Goal: Task Accomplishment & Management: Use online tool/utility

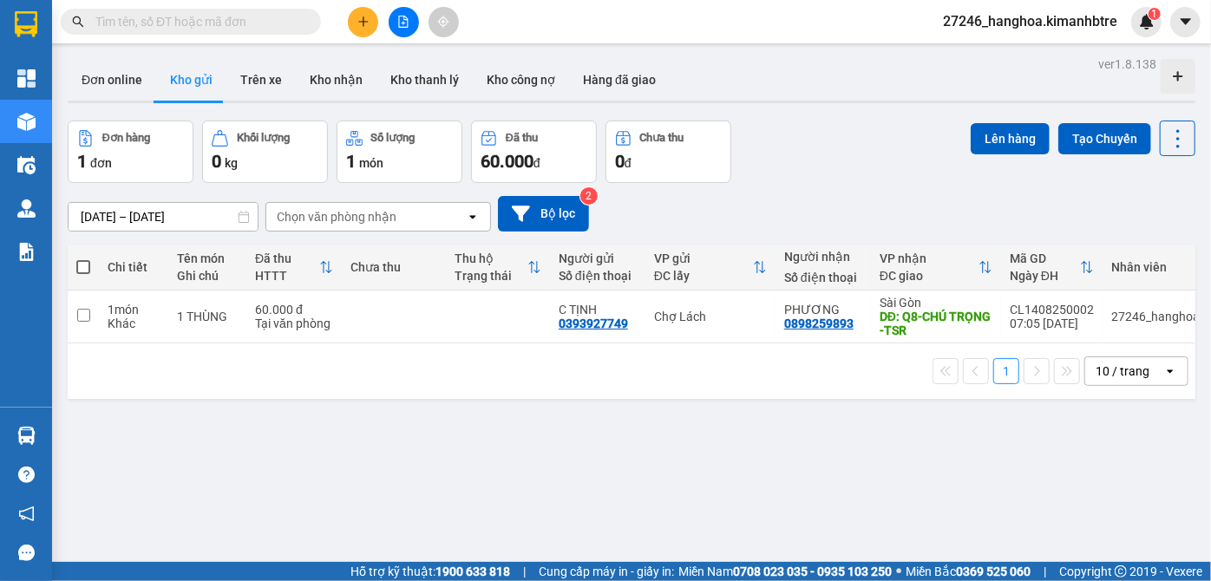
click at [82, 263] on span at bounding box center [83, 267] width 14 height 14
click at [83, 258] on input "checkbox" at bounding box center [83, 258] width 0 height 0
checkbox input "true"
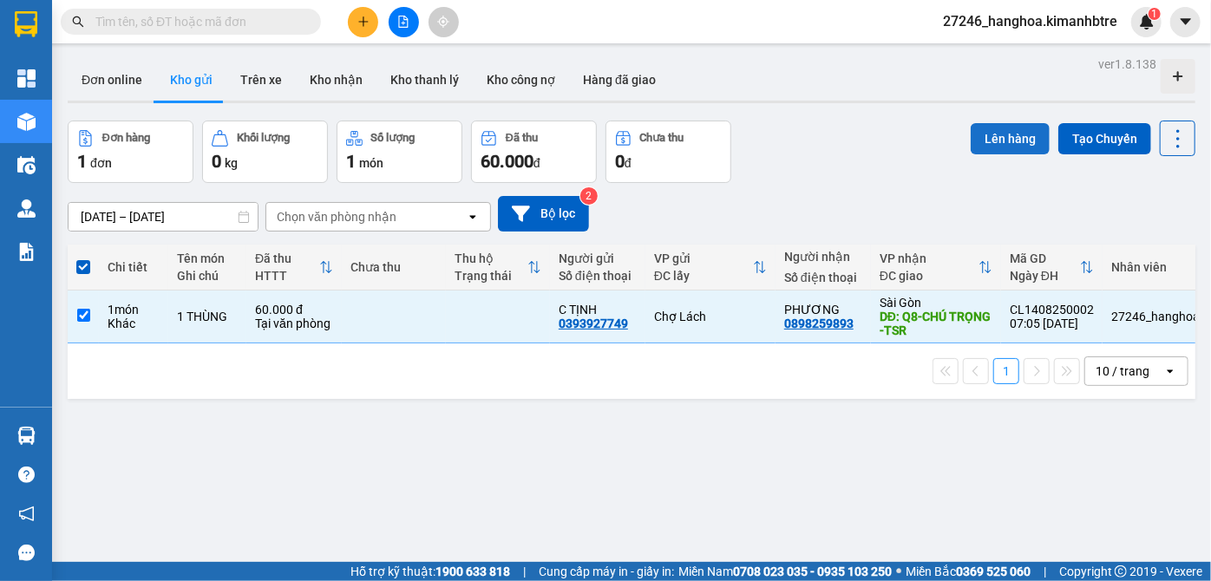
click at [1008, 138] on button "Lên hàng" at bounding box center [1009, 138] width 79 height 31
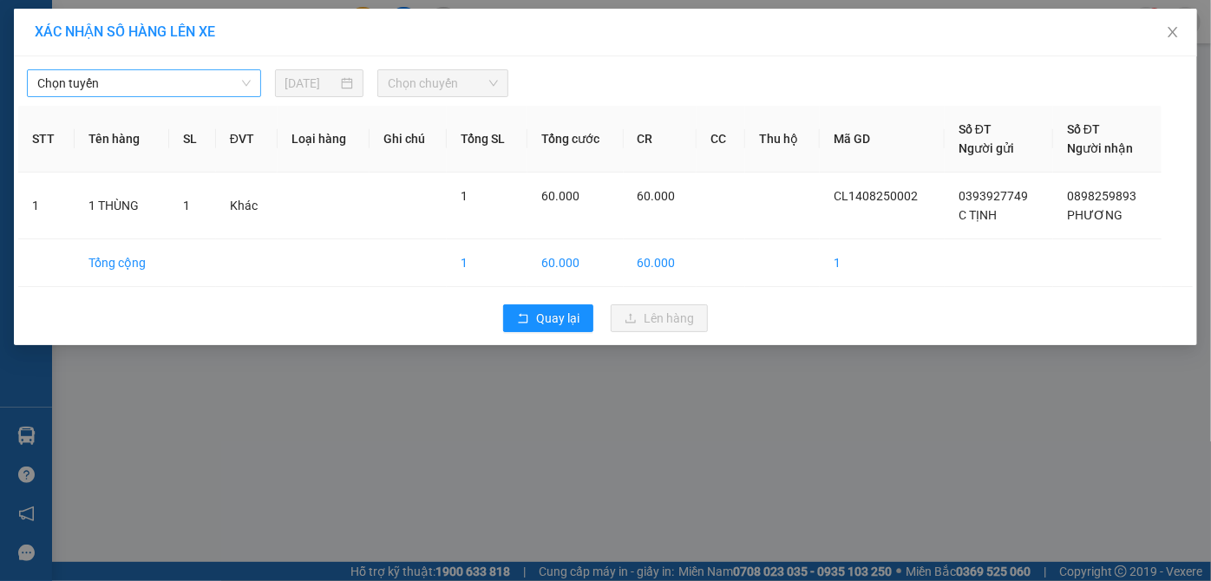
click at [138, 82] on span "Chọn tuyến" at bounding box center [143, 83] width 213 height 26
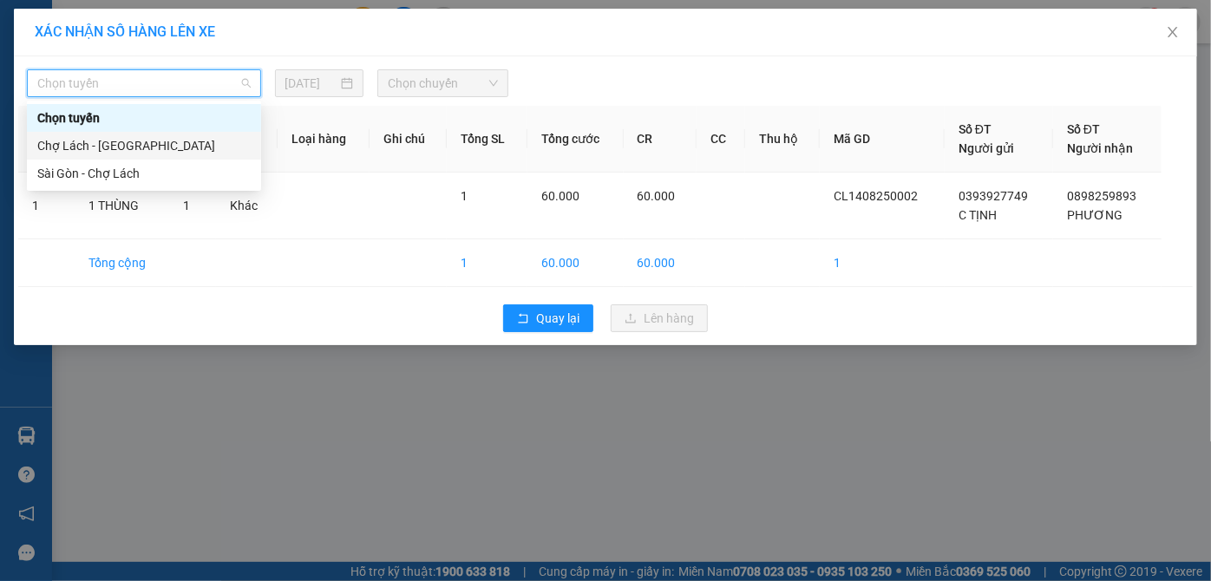
click at [139, 142] on div "Chợ Lách - [GEOGRAPHIC_DATA]" at bounding box center [143, 145] width 213 height 19
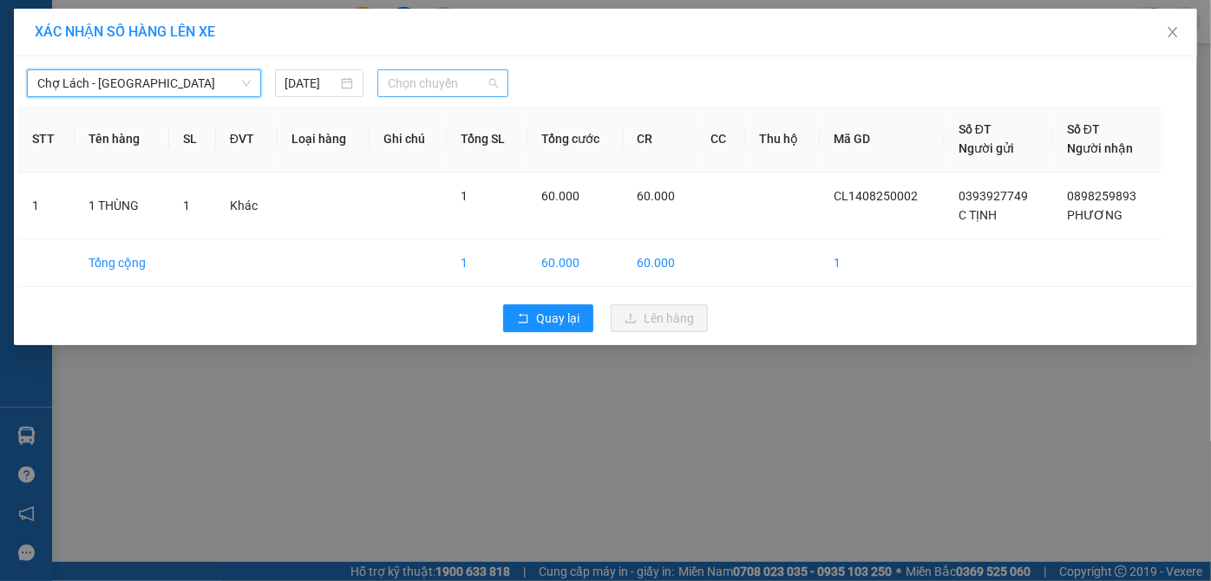
click at [455, 79] on span "Chọn chuyến" at bounding box center [443, 83] width 110 height 26
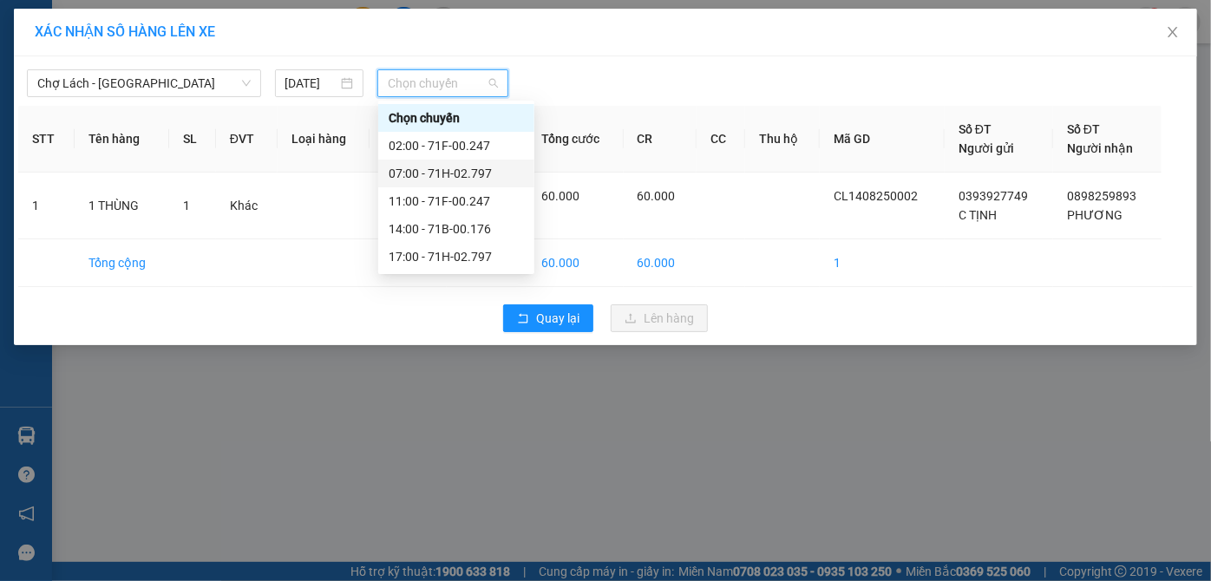
click at [428, 184] on div "07:00 - 71H-02.797" at bounding box center [456, 174] width 156 height 28
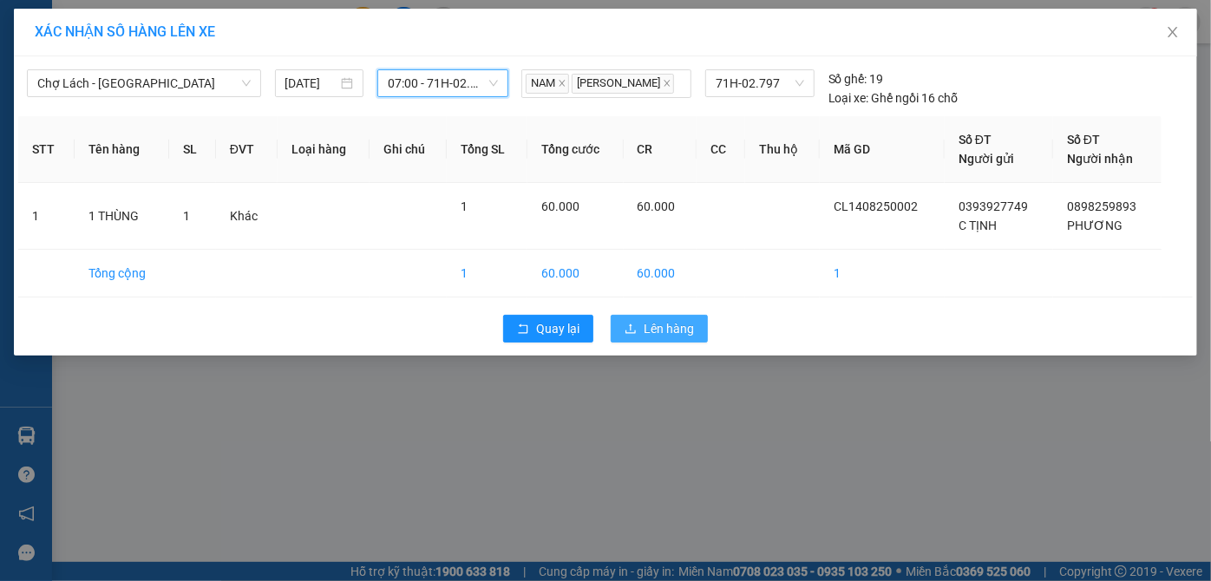
click at [657, 337] on button "Lên hàng" at bounding box center [659, 329] width 97 height 28
